Goal: Unclear: Browse casually

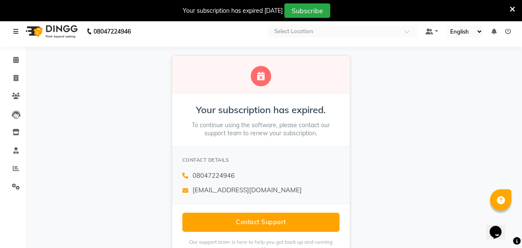
scroll to position [3, 0]
